Goal: Task Accomplishment & Management: Manage account settings

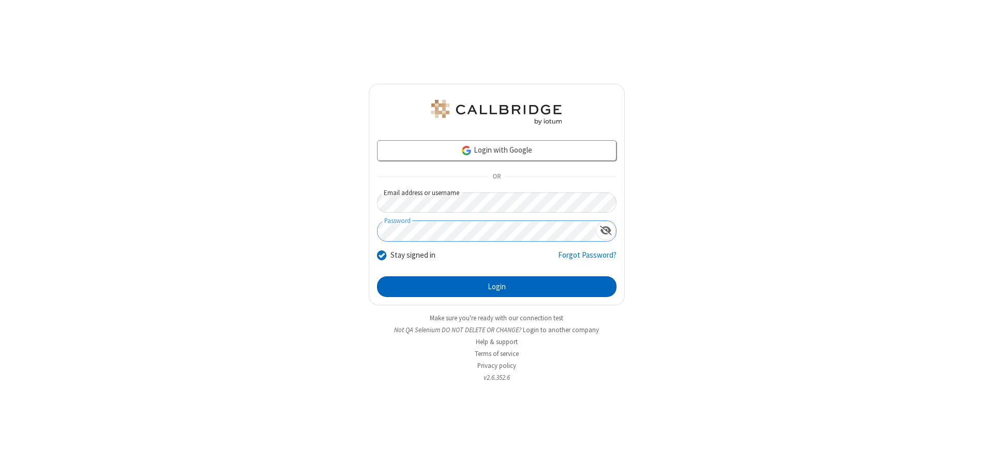
click at [497, 287] on button "Login" at bounding box center [497, 286] width 240 height 21
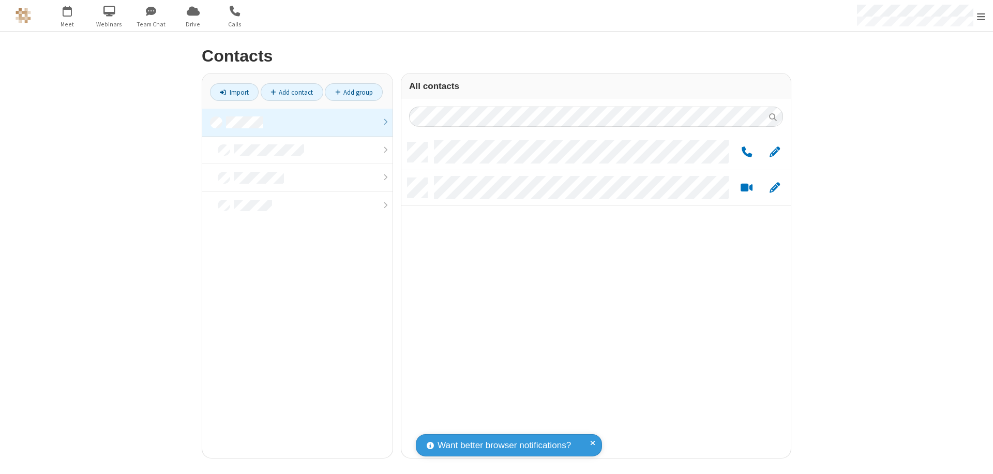
click at [297, 122] on link at bounding box center [297, 123] width 190 height 28
click at [775, 152] on span "Edit" at bounding box center [775, 152] width 10 height 13
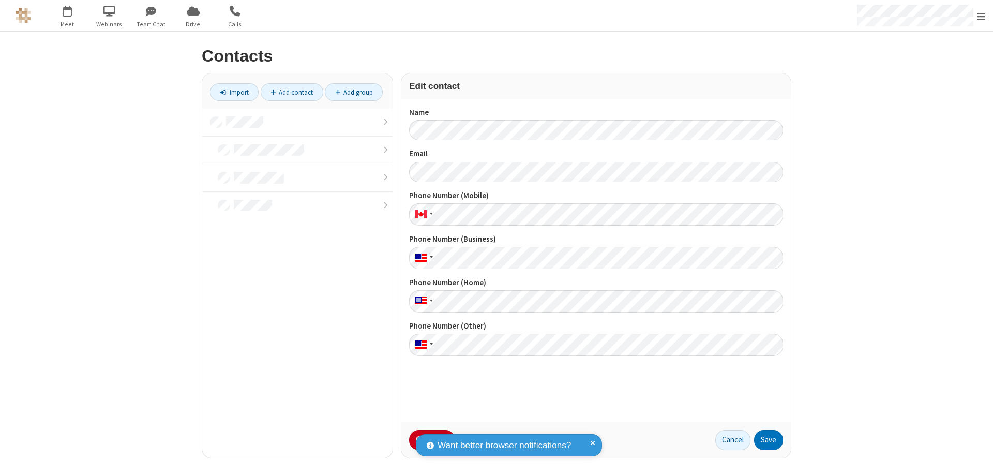
click at [0, 0] on button "No Thanks" at bounding box center [0, 0] width 0 height 0
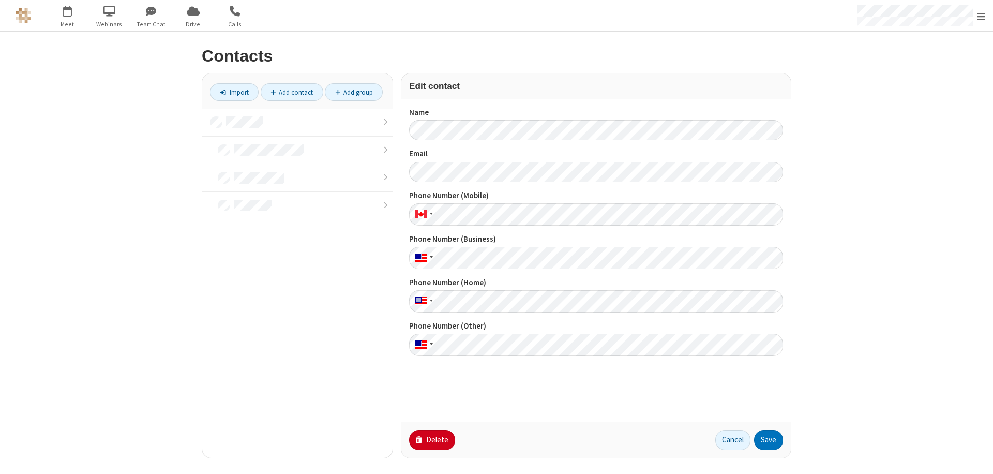
click at [431, 440] on button "Delete" at bounding box center [432, 440] width 46 height 21
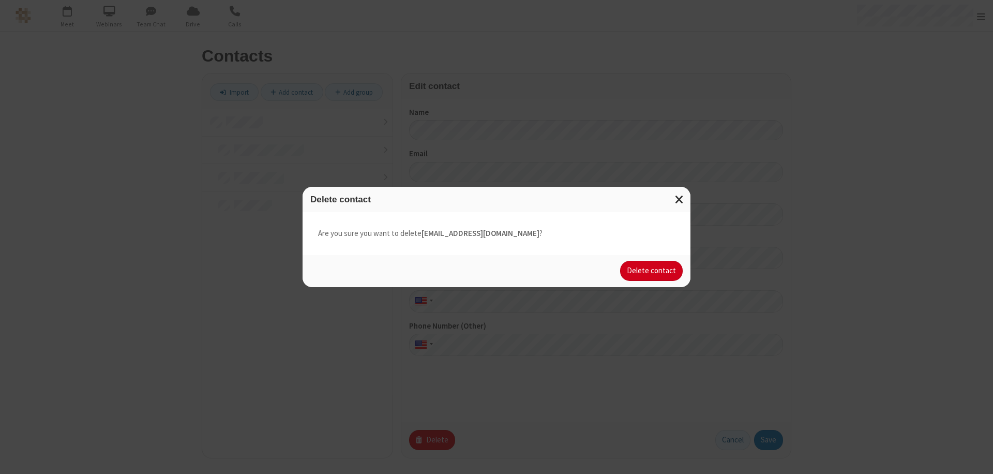
click at [652, 271] on button "Delete contact" at bounding box center [651, 271] width 63 height 21
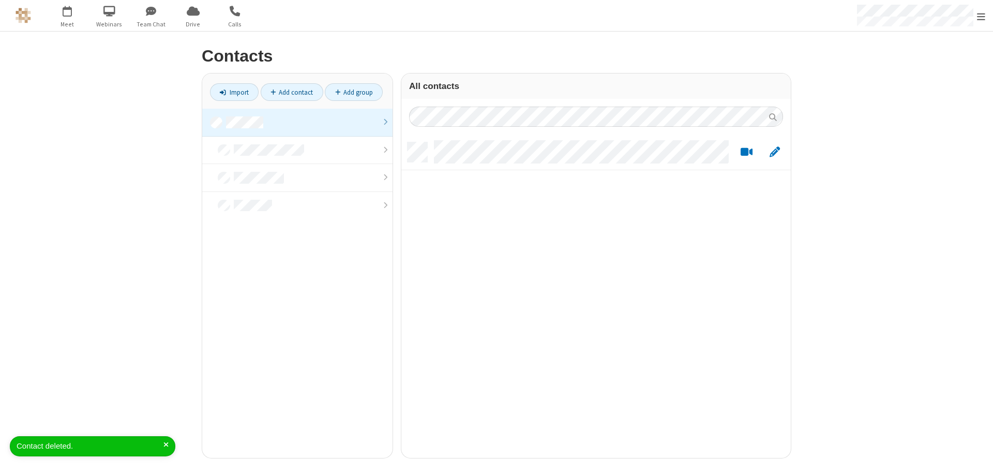
scroll to position [316, 382]
